Goal: Find specific page/section: Find specific page/section

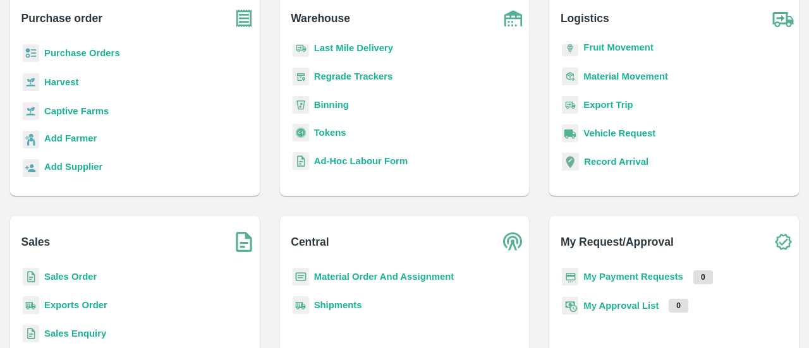
scroll to position [167, 0]
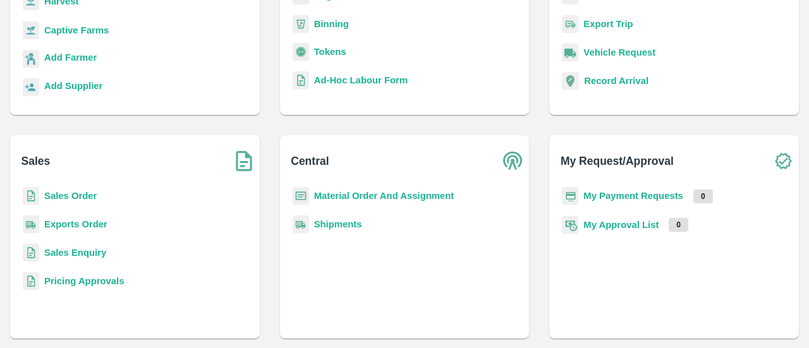
click at [75, 222] on b "Exports Order" at bounding box center [75, 224] width 63 height 10
